Goal: Navigation & Orientation: Find specific page/section

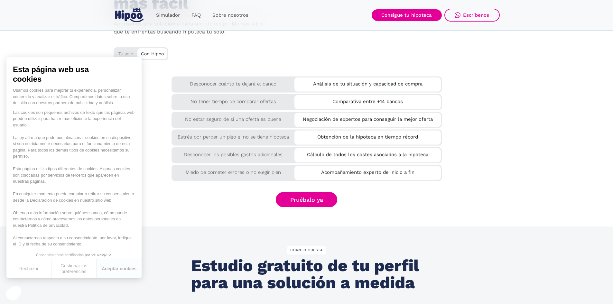
scroll to position [1385, 0]
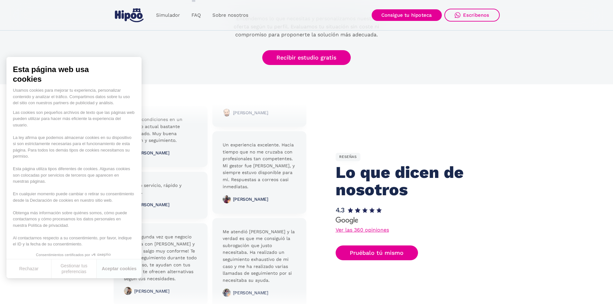
click at [227, 22] on div "Simulador FAQ Sobre nosotros Buscar nueva hipoteca Mejorar mi hipoteca Login" at bounding box center [184, 15] width 141 height 19
click at [228, 10] on link "Sobre nosotros" at bounding box center [231, 15] width 48 height 13
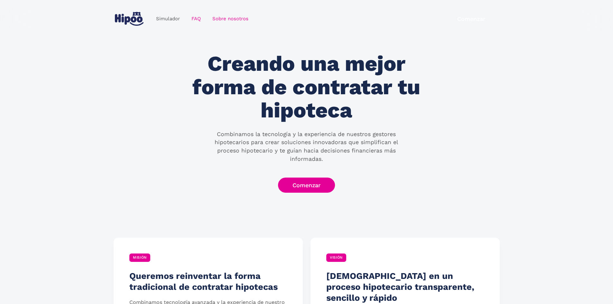
click at [199, 19] on link "FAQ" at bounding box center [196, 19] width 21 height 13
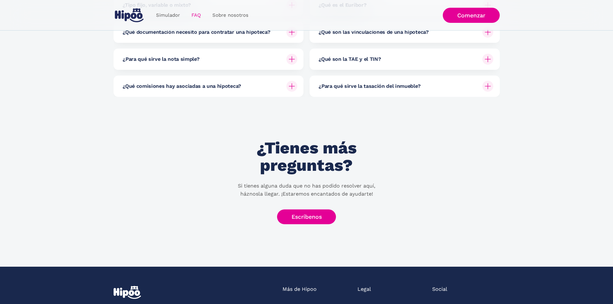
scroll to position [294, 0]
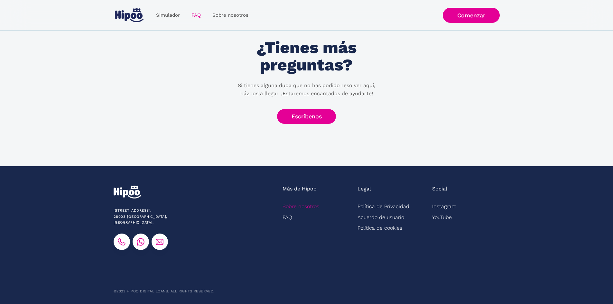
click at [302, 210] on link "Sobre nosotros" at bounding box center [301, 206] width 37 height 11
click at [304, 210] on link "Sobre nosotros" at bounding box center [301, 206] width 37 height 11
click at [312, 205] on link "Sobre nosotros" at bounding box center [301, 206] width 37 height 11
click at [285, 219] on link "FAQ" at bounding box center [288, 217] width 10 height 11
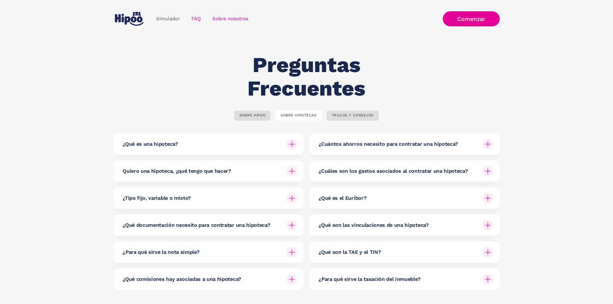
click at [233, 16] on link "Sobre nosotros" at bounding box center [231, 19] width 48 height 13
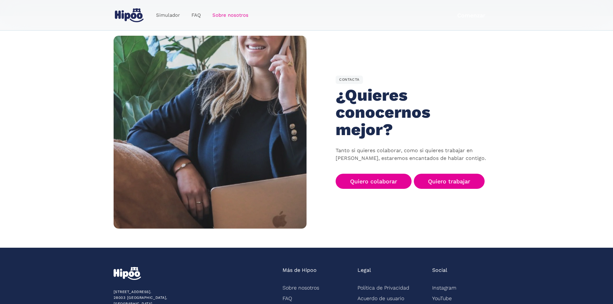
scroll to position [995, 0]
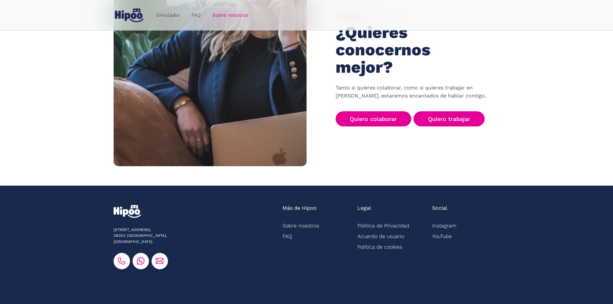
click at [110, 234] on section "[STREET_ADDRESS]. [GEOGRAPHIC_DATA], [GEOGRAPHIC_DATA]. Más de Hipoo Sobre noso…" at bounding box center [306, 258] width 613 height 144
click at [121, 257] on img at bounding box center [122, 261] width 8 height 8
click at [143, 253] on link at bounding box center [141, 261] width 16 height 16
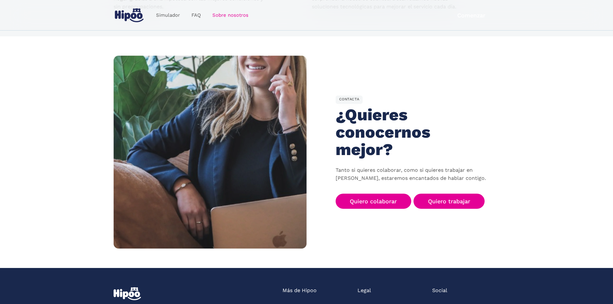
scroll to position [737, 0]
